Goal: Task Accomplishment & Management: Use online tool/utility

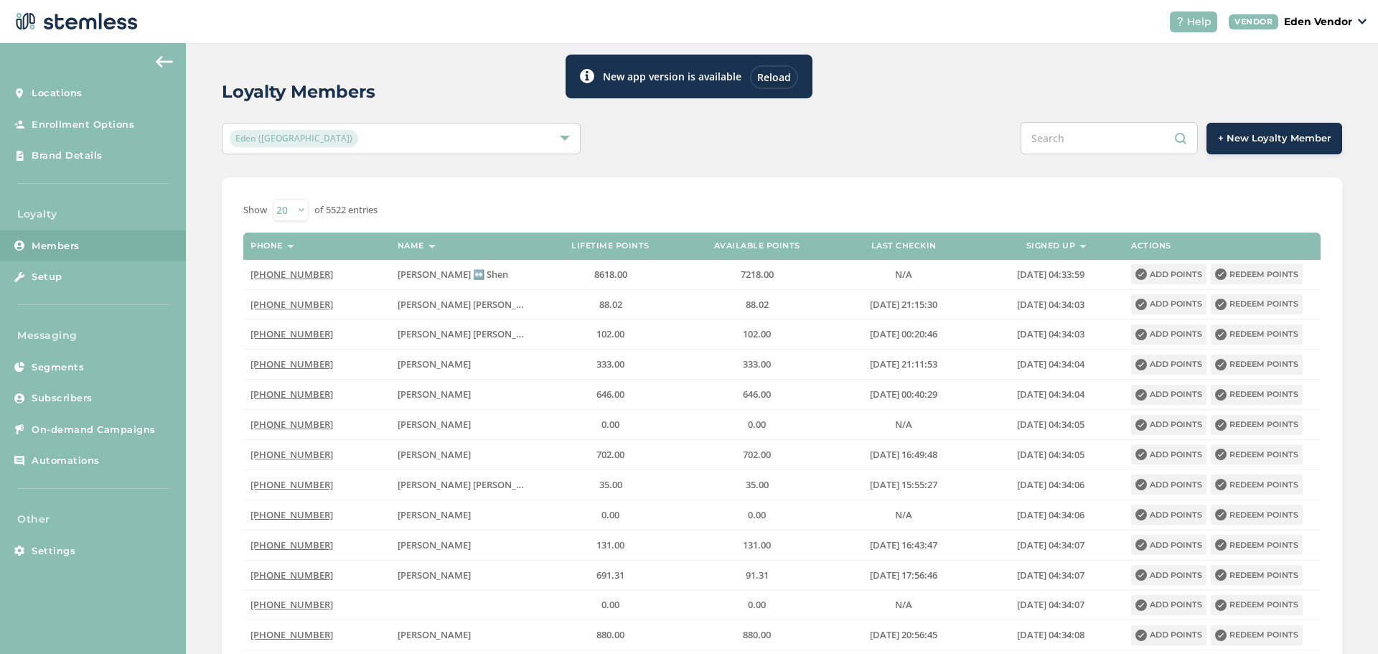
click at [756, 69] on div "Reload" at bounding box center [774, 77] width 48 height 24
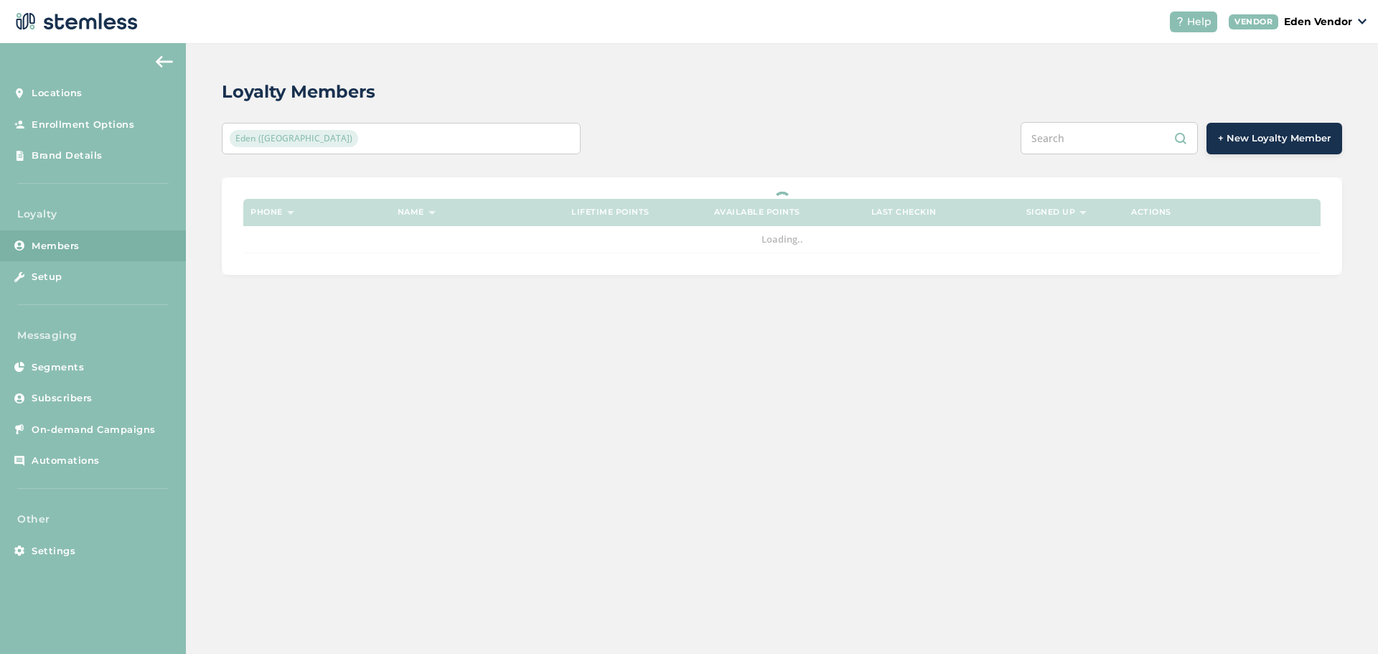
click at [1082, 136] on input "text" at bounding box center [1109, 138] width 177 height 32
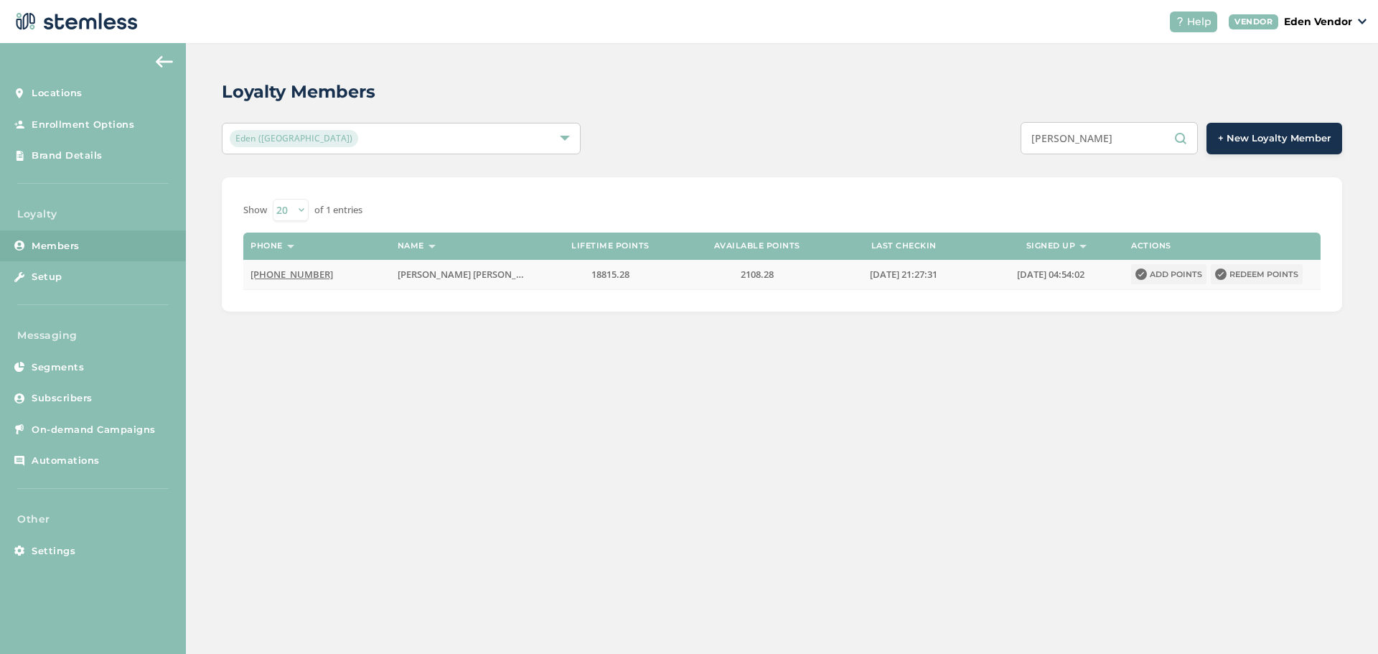
type input "[PERSON_NAME]"
drag, startPoint x: 1233, startPoint y: 278, endPoint x: 1245, endPoint y: 273, distance: 12.3
click at [1235, 276] on button "Redeem points" at bounding box center [1257, 274] width 92 height 20
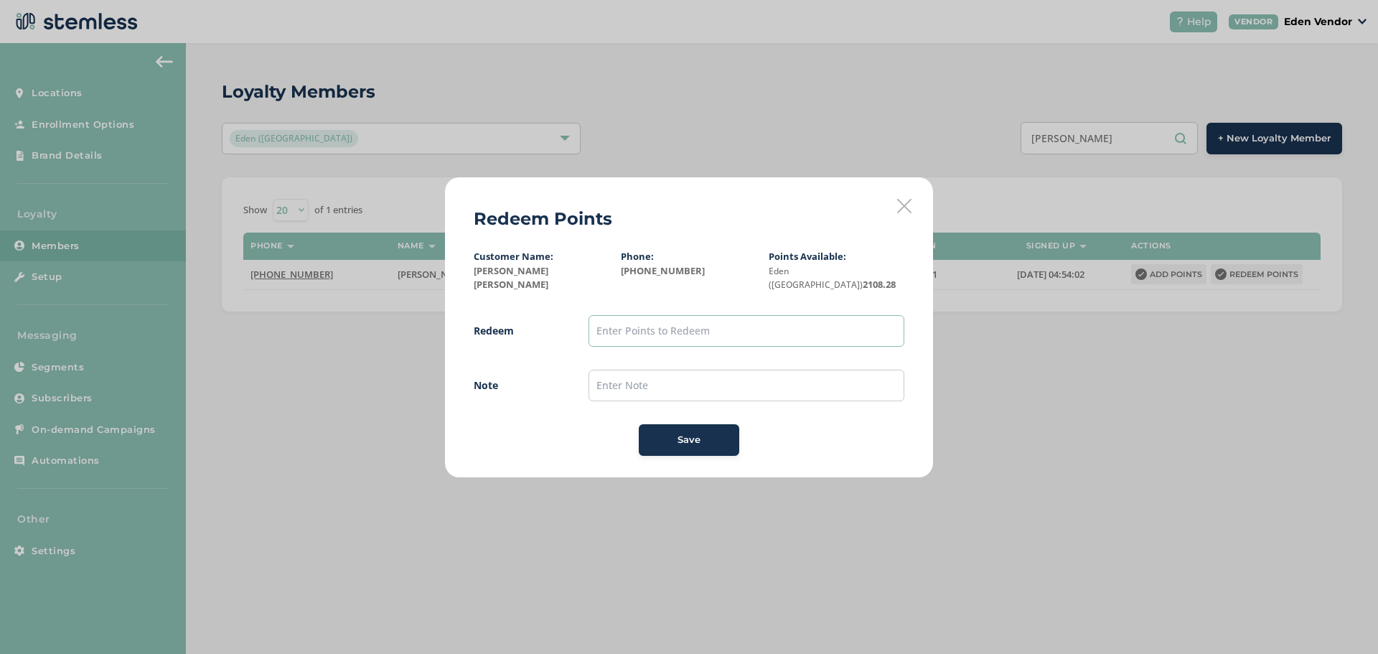
click at [640, 322] on input "text" at bounding box center [747, 331] width 316 height 32
type input "427"
drag, startPoint x: 696, startPoint y: 417, endPoint x: 692, endPoint y: 447, distance: 30.5
click at [695, 441] on button "Save" at bounding box center [689, 440] width 100 height 32
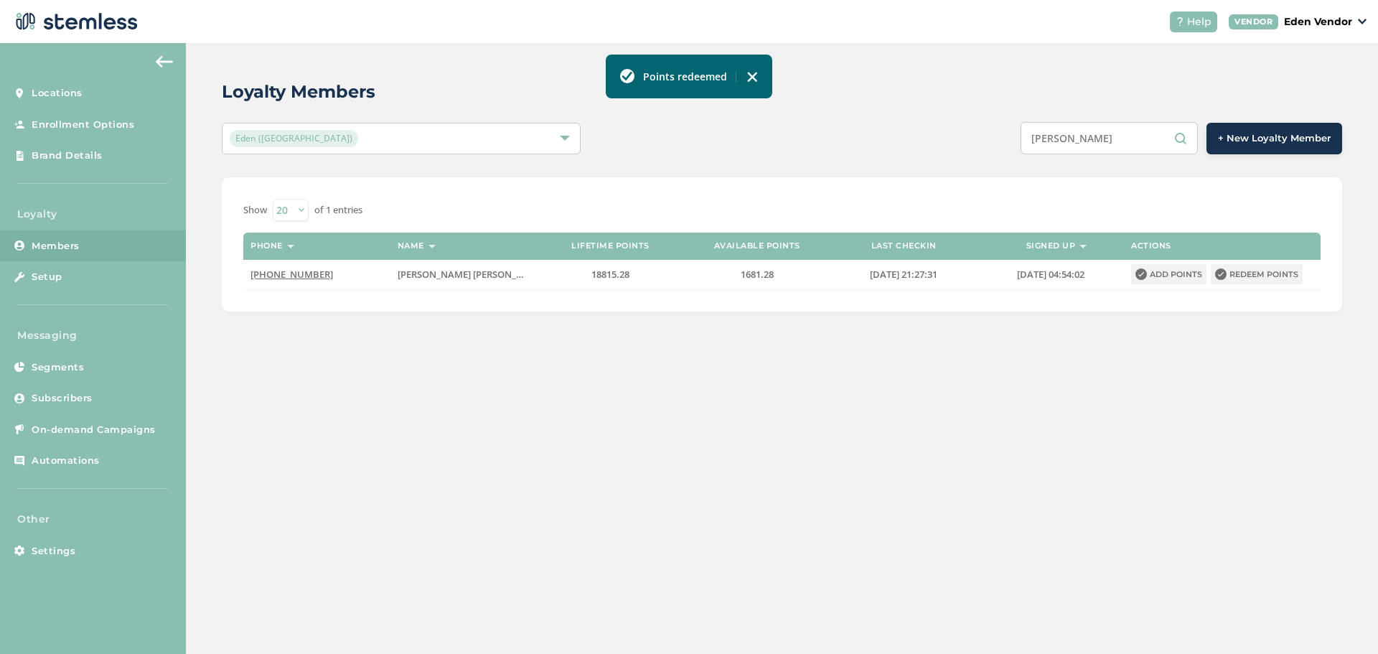
drag, startPoint x: 690, startPoint y: 446, endPoint x: 753, endPoint y: 78, distance: 373.5
click at [753, 78] on img at bounding box center [751, 76] width 11 height 11
click at [854, 134] on div "[PERSON_NAME] + New Loyalty Member" at bounding box center [1015, 138] width 653 height 32
drag, startPoint x: 1147, startPoint y: 125, endPoint x: 977, endPoint y: 148, distance: 171.7
click at [978, 149] on div "[PERSON_NAME] + New Loyalty Member" at bounding box center [1015, 138] width 653 height 32
